Goal: Task Accomplishment & Management: Use online tool/utility

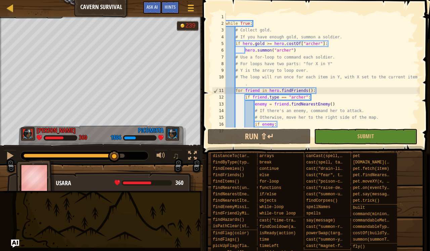
drag, startPoint x: 114, startPoint y: 156, endPoint x: 121, endPoint y: 157, distance: 6.4
click at [114, 156] on div "1:29.7 Now: 0:11.8 Max: 1:39.6" at bounding box center [74, 156] width 101 height 4
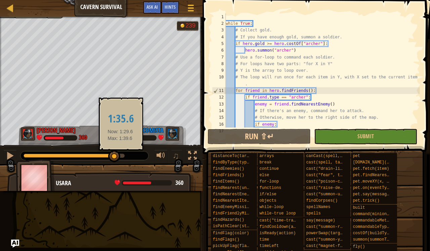
click at [121, 157] on div at bounding box center [74, 156] width 101 height 4
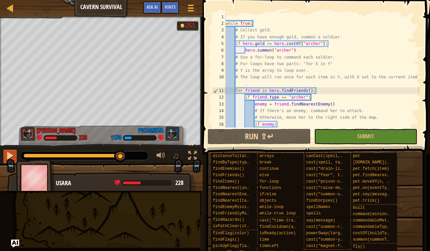
click at [10, 154] on div at bounding box center [10, 155] width 9 height 9
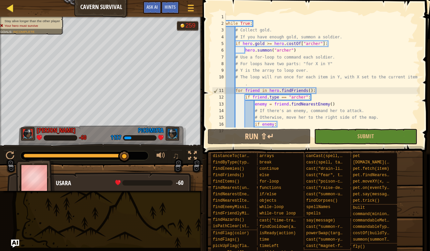
click at [8, 6] on div at bounding box center [10, 8] width 8 height 8
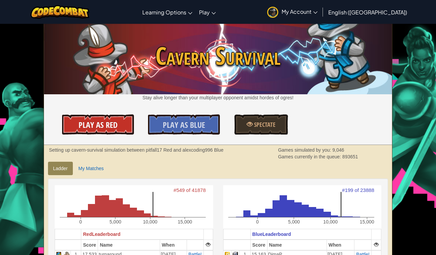
click at [111, 122] on span "Play As Red" at bounding box center [98, 125] width 39 height 11
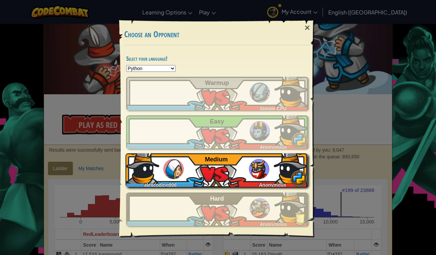
click at [239, 176] on div "alexcoding996 Anonymous Medium" at bounding box center [217, 170] width 182 height 34
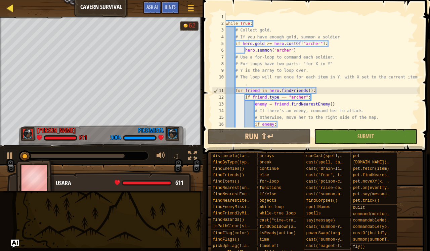
click at [10, 10] on div at bounding box center [10, 8] width 8 height 8
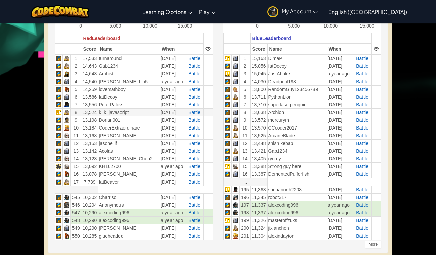
scroll to position [197, 0]
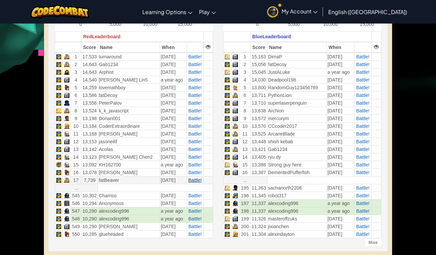
click at [191, 178] on span "Battle!" at bounding box center [194, 180] width 13 height 5
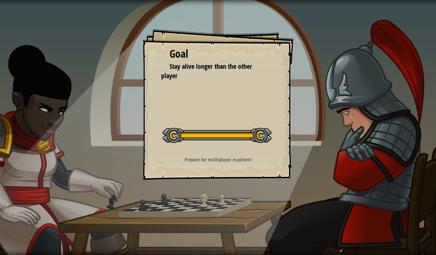
click at [119, 209] on div "Goal Stay alive longer than the other player Start Level Error loading from ser…" at bounding box center [218, 127] width 436 height 255
